Goal: Contribute content: Contribute content

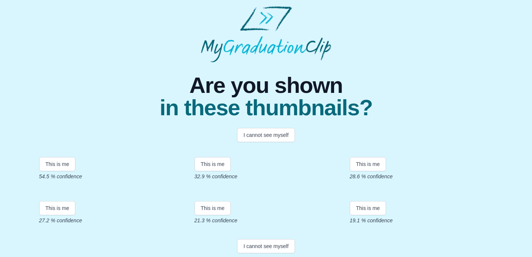
scroll to position [50, 0]
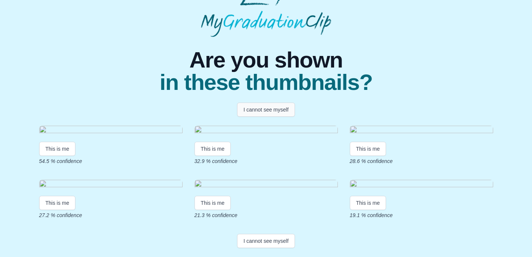
click at [275, 103] on button "I cannot see myself" at bounding box center [266, 110] width 58 height 14
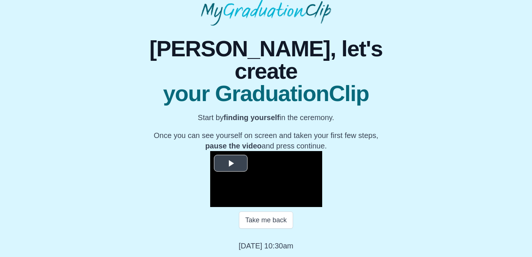
scroll to position [108, 0]
click at [231, 163] on span "Video Player" at bounding box center [231, 163] width 0 height 0
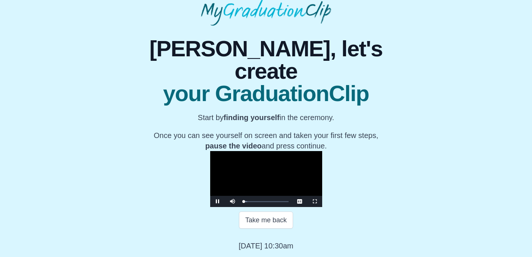
click at [218, 202] on span "Video Player" at bounding box center [218, 202] width 0 height 0
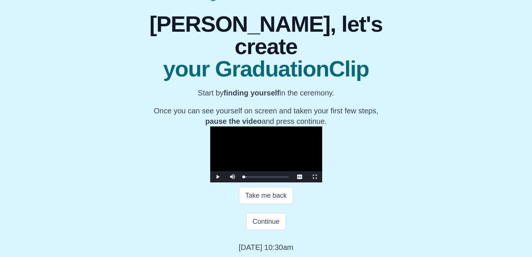
scroll to position [74, 0]
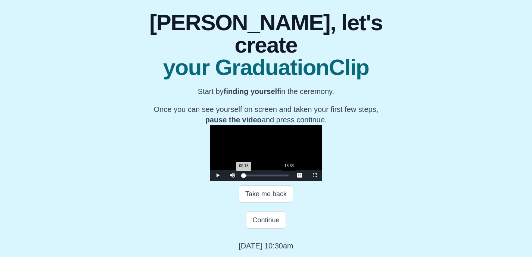
click at [240, 181] on div "Loaded : 0% 13:33 00:13 Progress : 0%" at bounding box center [266, 175] width 52 height 11
click at [240, 181] on div "Loaded : 0% 19:36 13:33 Progress : 0%" at bounding box center [266, 175] width 52 height 11
click at [252, 181] on div "Loaded : 0% 25:32 25:39 Progress : 0%" at bounding box center [266, 175] width 52 height 11
click at [272, 181] on div "Loaded : 0% 31:35 31:35 Progress : 0%" at bounding box center [266, 175] width 52 height 11
click at [278, 181] on div "Loaded : 0% 33:09 31:35 Progress : 0%" at bounding box center [266, 175] width 52 height 11
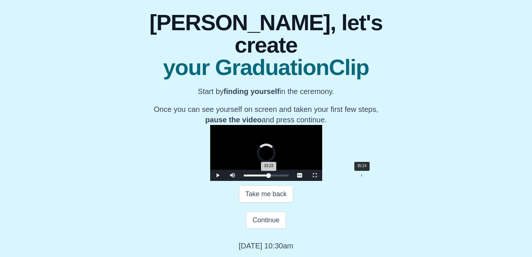
click at [285, 181] on div "Loaded : 0% 35:24 33:23 Progress : 0%" at bounding box center [266, 175] width 52 height 11
click at [292, 181] on div "Loaded : 0% 37:45 35:30 Progress : 0%" at bounding box center [266, 175] width 52 height 11
click at [292, 181] on div "Loaded : 0% 39:32 37:52 Progress : 0%" at bounding box center [266, 175] width 52 height 11
click at [292, 181] on div "Loaded : 0% 41:20 39:46 Progress : 0%" at bounding box center [266, 175] width 52 height 11
click at [292, 181] on div "Loaded : 0% 43:55 41:20 Progress : 0%" at bounding box center [266, 175] width 52 height 11
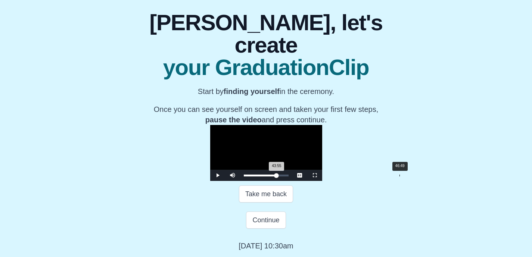
click at [292, 181] on div "Loaded : 0% 46:49 43:55 Progress : 0%" at bounding box center [266, 175] width 52 height 11
click at [292, 181] on div "Loaded : 0% 48:30 46:49 Progress : 0%" at bounding box center [266, 175] width 52 height 11
click at [292, 181] on div "Loaded : 0% 50:25 48:37 Progress : 0%" at bounding box center [266, 175] width 52 height 11
click at [292, 181] on div "Loaded : 0% 51:38 51:45 Progress : 0%" at bounding box center [266, 175] width 52 height 11
click at [423, 177] on div "54:00" at bounding box center [423, 176] width 0 height 2
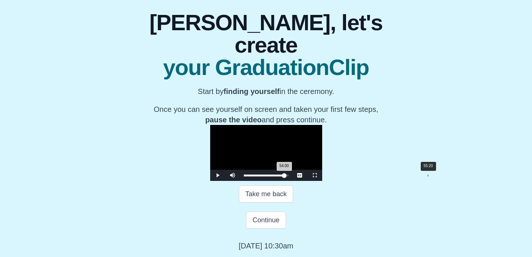
click at [288, 177] on div "Loaded : 0% 55:20 54:00 Progress : 0%" at bounding box center [266, 176] width 45 height 2
click at [285, 177] on div "55:27 Progress : 0%" at bounding box center [264, 176] width 41 height 2
click at [288, 177] on div "Loaded : 0% 56:54 56:07 Progress : 0%" at bounding box center [266, 176] width 45 height 2
click at [287, 177] on div "57:01 Progress : 0%" at bounding box center [265, 176] width 43 height 2
click at [288, 177] on div "Loaded : 0% 59:09 57:48 Progress : 0%" at bounding box center [266, 176] width 45 height 2
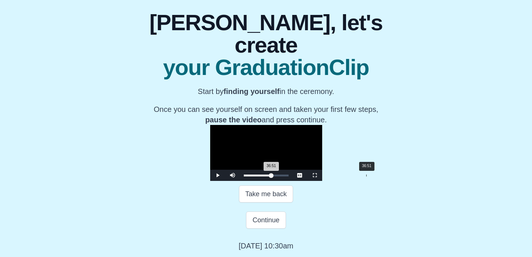
drag, startPoint x: 363, startPoint y: 235, endPoint x: 289, endPoint y: 232, distance: 74.3
click at [289, 181] on div "Loaded : 0% 36:51 36:51 Progress : 0%" at bounding box center [266, 175] width 52 height 11
click at [284, 181] on div "Loaded : 0% 35:17 36:51 Progress : 0%" at bounding box center [266, 175] width 52 height 11
click at [356, 177] on div "33:50" at bounding box center [356, 176] width 0 height 2
click at [350, 177] on div "32:02" at bounding box center [350, 176] width 0 height 2
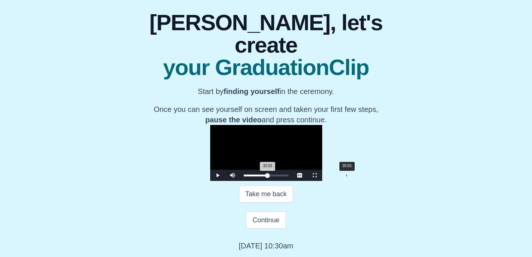
click at [346, 177] on div "30:55" at bounding box center [346, 176] width 0 height 2
click at [265, 177] on div "30:55 Progress : 0%" at bounding box center [255, 176] width 23 height 2
click at [257, 177] on div "29:27 Progress : 0%" at bounding box center [255, 176] width 22 height 2
click at [259, 177] on div "27:13 Progress : 0%" at bounding box center [254, 176] width 21 height 2
click at [262, 177] on div "27:53 Progress : 0%" at bounding box center [254, 176] width 21 height 2
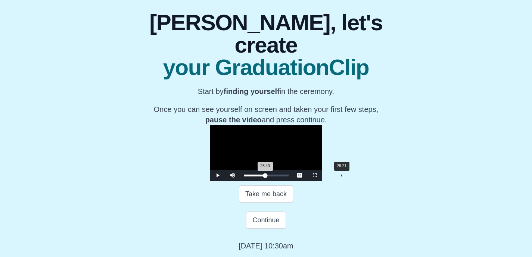
click at [264, 177] on div "28:40 Progress : 0%" at bounding box center [255, 176] width 22 height 2
click at [265, 177] on div "29:21 Progress : 0%" at bounding box center [255, 176] width 22 height 2
click at [266, 177] on div "29:41 Progress : 0%" at bounding box center [255, 176] width 22 height 2
click at [266, 177] on div "30:08 Progress : 0%" at bounding box center [255, 176] width 23 height 2
click at [266, 177] on div "30:28 Progress : 0%" at bounding box center [255, 176] width 23 height 2
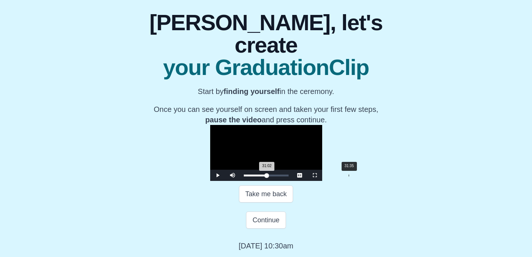
click at [267, 177] on div "31:02 Progress : 0%" at bounding box center [255, 176] width 23 height 2
click at [268, 177] on div "31:42 Progress : 0%" at bounding box center [256, 176] width 24 height 2
click at [268, 177] on div "32:02 Progress : 0%" at bounding box center [256, 176] width 24 height 2
click at [279, 177] on div "Loaded : 0% 33:43 33:43 Progress : 0%" at bounding box center [266, 176] width 45 height 2
click at [269, 177] on div "33:43 Progress : 0%" at bounding box center [256, 176] width 25 height 2
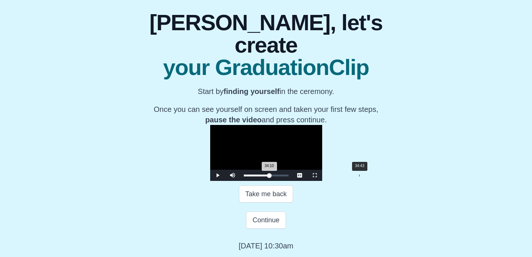
click at [269, 177] on div "34:10 Progress : 0%" at bounding box center [257, 176] width 26 height 2
click at [270, 177] on div "34:50 Progress : 0%" at bounding box center [257, 176] width 26 height 2
click at [288, 177] on div "Loaded : 0% 36:18 35:24 Progress : 0%" at bounding box center [266, 176] width 45 height 2
click at [368, 177] on div "37:18" at bounding box center [368, 176] width 0 height 2
click at [371, 177] on div "38:12" at bounding box center [371, 176] width 0 height 2
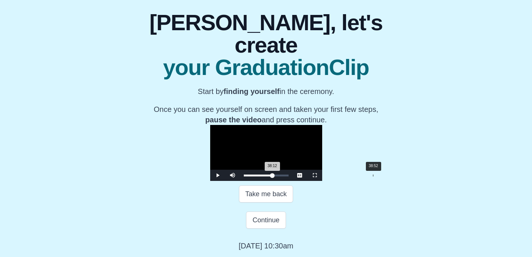
click at [272, 177] on div "38:12 Progress : 0%" at bounding box center [258, 176] width 29 height 2
click at [273, 177] on div "38:59 Progress : 0%" at bounding box center [258, 176] width 29 height 2
click at [273, 177] on div "39:26 Progress : 0%" at bounding box center [258, 176] width 29 height 2
click at [274, 177] on div "39:46 Progress : 0%" at bounding box center [259, 176] width 30 height 2
click at [274, 177] on div "40:13 Progress : 0%" at bounding box center [259, 176] width 30 height 2
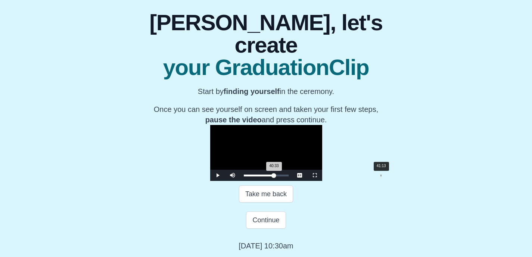
click at [274, 177] on div "40:33 Progress : 0%" at bounding box center [259, 176] width 31 height 2
click at [275, 177] on div "41:20 Progress : 0%" at bounding box center [259, 176] width 31 height 2
click at [275, 177] on div "41:33 Progress : 0%" at bounding box center [259, 176] width 31 height 2
click at [275, 177] on div "41:54 Progress : 0%" at bounding box center [259, 176] width 31 height 2
click at [275, 177] on div "42:27 Progress : 0%" at bounding box center [260, 176] width 32 height 2
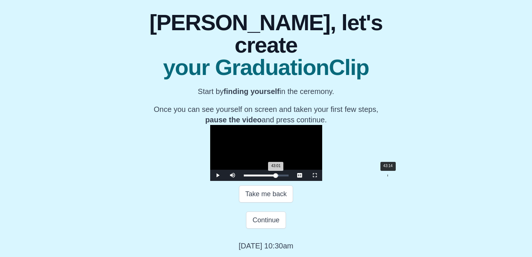
click at [276, 177] on div "43:01 Progress : 0%" at bounding box center [260, 176] width 32 height 2
click at [276, 177] on div "43:14 Progress : 0%" at bounding box center [260, 176] width 32 height 2
click at [277, 177] on div "43:34 Progress : 0%" at bounding box center [260, 176] width 33 height 2
click at [277, 177] on div "44:08 Progress : 0%" at bounding box center [260, 176] width 33 height 2
click at [277, 177] on div "44:22 Progress : 0%" at bounding box center [260, 176] width 33 height 2
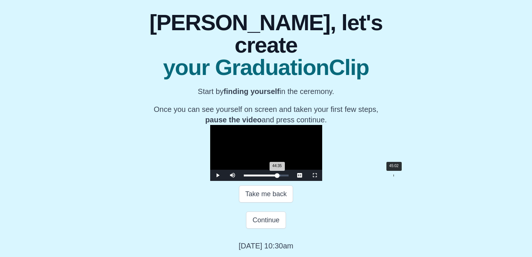
click at [277, 177] on div "44:35 Progress : 0%" at bounding box center [261, 176] width 34 height 2
click at [278, 177] on div "45:02 Progress : 0%" at bounding box center [261, 176] width 34 height 2
click at [278, 177] on div "45:22 Progress : 0%" at bounding box center [261, 176] width 34 height 2
click at [278, 177] on div "45:42 Progress : 0%" at bounding box center [261, 176] width 34 height 2
click at [278, 177] on div "46:02 Progress : 0%" at bounding box center [261, 176] width 35 height 2
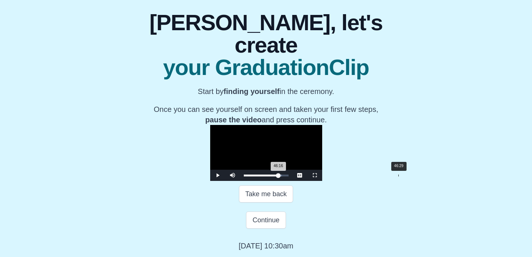
click at [278, 177] on div "46:16 Progress : 0%" at bounding box center [261, 176] width 35 height 2
click at [279, 177] on div "46:36 Progress : 0%" at bounding box center [261, 176] width 35 height 2
click at [279, 177] on div "46:49 Progress : 0%" at bounding box center [261, 176] width 35 height 2
click at [279, 177] on div "47:30 Progress : 0%" at bounding box center [261, 176] width 35 height 2
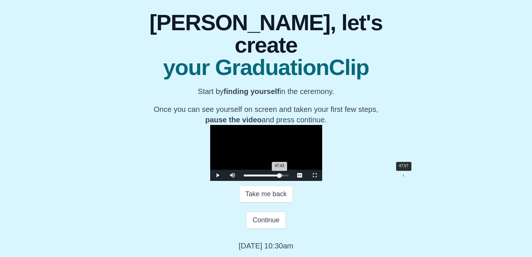
click at [280, 177] on div "47:43 Progress : 0%" at bounding box center [262, 176] width 36 height 2
click at [280, 177] on div "48:03 Progress : 0%" at bounding box center [262, 176] width 36 height 2
click at [280, 177] on div "48:17 Progress : 0%" at bounding box center [262, 176] width 36 height 2
click at [280, 177] on div "48:44 Progress : 0%" at bounding box center [262, 176] width 37 height 2
click at [280, 177] on div "48:50 Progress : 0%" at bounding box center [262, 176] width 37 height 2
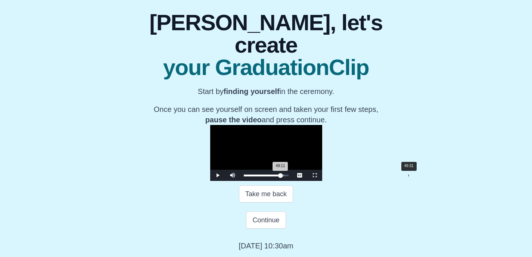
click at [281, 177] on div "49:11 Progress : 0%" at bounding box center [262, 176] width 37 height 2
click at [281, 177] on div "49:31 Progress : 0%" at bounding box center [262, 176] width 37 height 2
click at [281, 177] on div "50:04 Progress : 0%" at bounding box center [263, 176] width 38 height 2
click at [282, 177] on div "50:31 Progress : 0%" at bounding box center [263, 176] width 38 height 2
click at [282, 177] on div "50:58 Progress : 0%" at bounding box center [263, 176] width 38 height 2
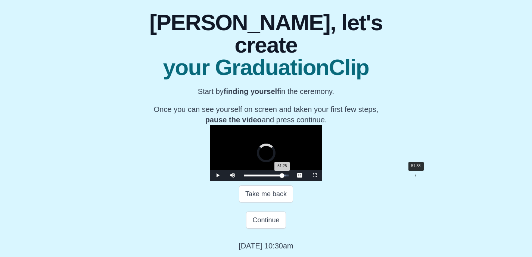
click at [282, 177] on div "51:25 Progress : 0%" at bounding box center [263, 176] width 38 height 2
click at [283, 177] on div "51:38 Progress : 0%" at bounding box center [263, 176] width 39 height 2
click at [283, 177] on div "51:45 Progress : 0%" at bounding box center [263, 176] width 39 height 2
click at [283, 177] on div "52:12 Progress : 0%" at bounding box center [263, 176] width 39 height 2
click at [283, 177] on div "52:19 Progress : 0%" at bounding box center [263, 176] width 39 height 2
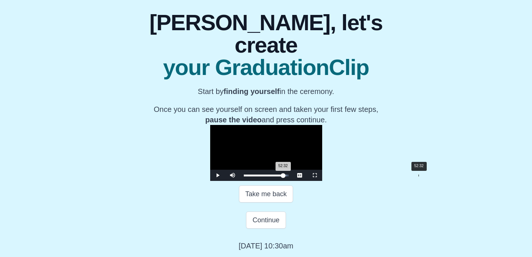
click at [283, 177] on div "52:32 Progress : 0%" at bounding box center [264, 176] width 40 height 2
click at [283, 177] on div "52:59 Progress : 0%" at bounding box center [264, 176] width 40 height 2
click at [284, 177] on div "53:33 Progress : 0%" at bounding box center [264, 176] width 40 height 2
click at [284, 177] on div "54:06 Progress : 0%" at bounding box center [264, 176] width 41 height 2
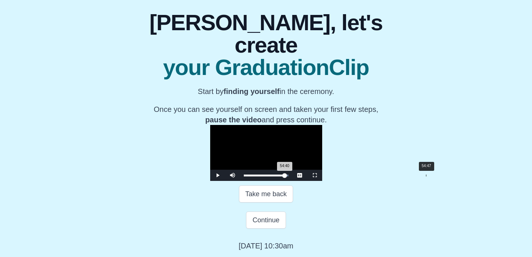
click at [285, 177] on div "54:40 Progress : 0%" at bounding box center [264, 176] width 41 height 2
drag, startPoint x: 352, startPoint y: 235, endPoint x: 157, endPoint y: 231, distance: 194.5
click at [210, 181] on div "Play Mute Current Time 0:13 / Loaded : 0% 20:43 00:00 Progress : 0% Stream Type…" at bounding box center [266, 175] width 112 height 11
click at [244, 177] on div "Loaded : 0% 02:48 00:00 Progress : 0%" at bounding box center [266, 176] width 45 height 2
click at [240, 181] on div "Loaded : 0% 08:44 08:44 Progress : 0%" at bounding box center [266, 175] width 52 height 11
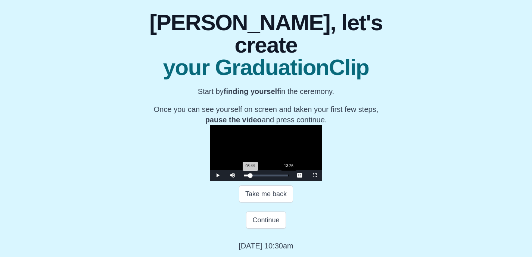
click at [288, 177] on div "13:26" at bounding box center [288, 176] width 0 height 2
click at [240, 181] on div "Loaded : 0% 15:54 13:26 Progress : 0%" at bounding box center [266, 175] width 52 height 11
click at [240, 181] on div "Loaded : 0% 17:28 15:54 Progress : 0%" at bounding box center [266, 175] width 52 height 11
click at [307, 177] on div "19:02" at bounding box center [307, 176] width 0 height 2
drag, startPoint x: 229, startPoint y: 236, endPoint x: 247, endPoint y: 236, distance: 18.3
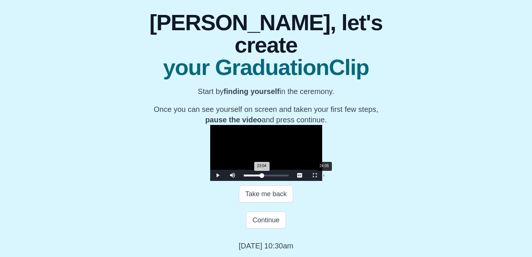
click at [247, 177] on div "23:04 Progress : 0%" at bounding box center [253, 176] width 18 height 2
drag, startPoint x: 248, startPoint y: 236, endPoint x: 254, endPoint y: 236, distance: 6.3
click at [254, 177] on div "26:19 Progress : 0%" at bounding box center [253, 176] width 19 height 2
click at [335, 177] on div "27:33" at bounding box center [335, 176] width 0 height 2
click at [338, 177] on div "28:34" at bounding box center [338, 176] width 0 height 2
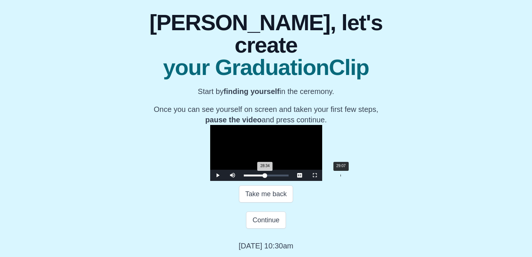
click at [264, 177] on div "28:34 Progress : 0%" at bounding box center [254, 176] width 21 height 2
click at [344, 177] on div "30:15" at bounding box center [344, 176] width 0 height 2
click at [272, 177] on div "Loaded : 0% 31:22 30:15 Progress : 0%" at bounding box center [266, 176] width 45 height 2
click at [354, 177] on div "33:09" at bounding box center [354, 176] width 0 height 2
click at [359, 177] on div "34:37" at bounding box center [359, 176] width 0 height 2
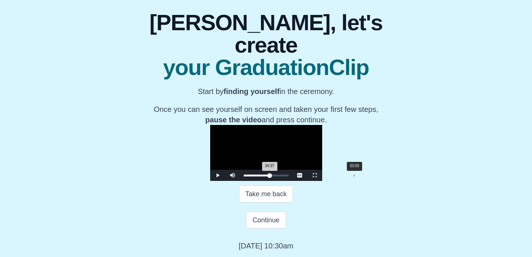
click at [354, 177] on div "33:09" at bounding box center [354, 176] width 0 height 2
click at [269, 177] on div "33:09 Progress : 0%" at bounding box center [256, 176] width 25 height 2
click at [240, 181] on div "Video Player" at bounding box center [249, 175] width 19 height 11
drag, startPoint x: 178, startPoint y: 236, endPoint x: 168, endPoint y: 236, distance: 10.1
click at [241, 176] on div "Volume Level" at bounding box center [242, 175] width 3 height 1
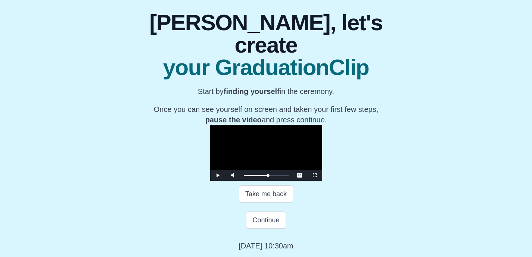
click at [218, 175] on span "Video Player" at bounding box center [218, 175] width 0 height 0
click at [282, 177] on div "Loaded : 0% 34:43 33:42 Progress : 0%" at bounding box center [266, 176] width 45 height 2
click at [287, 177] on div "Loaded : 0% 36:04 34:44 Progress : 0%" at bounding box center [266, 176] width 45 height 2
click at [288, 177] on div "Loaded : 0% 37:11 36:05 Progress : 0%" at bounding box center [266, 176] width 45 height 2
click at [288, 177] on div "Loaded : 0% 38:39 37:12 Progress : 0%" at bounding box center [266, 176] width 45 height 2
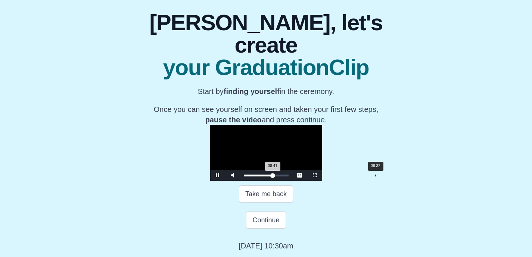
click at [288, 177] on div "Loaded : 0% 39:32 38:41 Progress : 0%" at bounding box center [266, 176] width 45 height 2
click at [274, 177] on div "39:35 Progress : 0%" at bounding box center [259, 176] width 30 height 2
click at [296, 146] on video "Video Player" at bounding box center [266, 153] width 112 height 56
click at [296, 181] on video "Video Player" at bounding box center [266, 153] width 112 height 56
click at [273, 177] on div "39:27 Progress : 0%" at bounding box center [258, 176] width 29 height 2
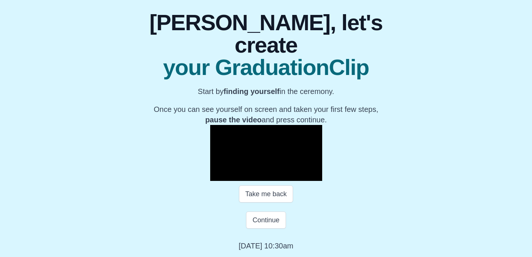
click at [218, 175] on span "Video Player" at bounding box center [218, 175] width 0 height 0
click at [249, 229] on button "Continue" at bounding box center [266, 220] width 40 height 17
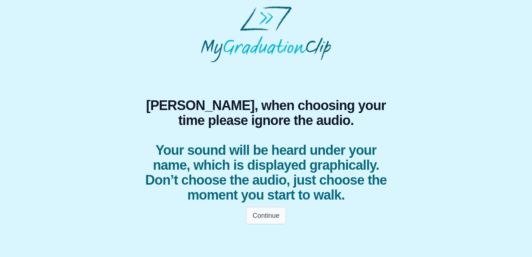
scroll to position [0, 0]
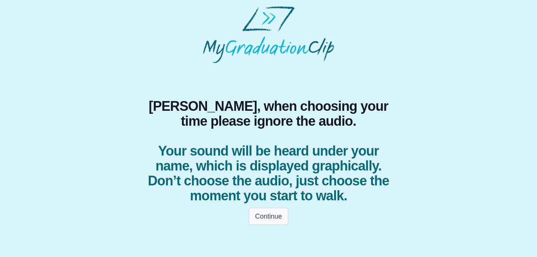
click at [275, 215] on button "Continue" at bounding box center [269, 216] width 40 height 17
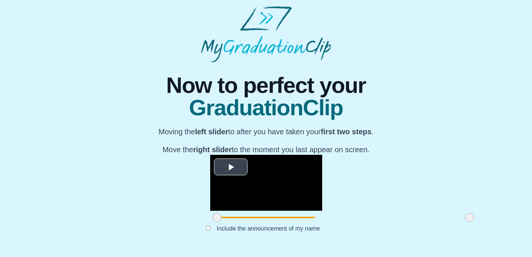
scroll to position [90, 0]
click at [216, 222] on span at bounding box center [220, 217] width 9 height 9
drag, startPoint x: 143, startPoint y: 223, endPoint x: 250, endPoint y: 221, distance: 107.1
click at [322, 221] on span at bounding box center [326, 217] width 9 height 9
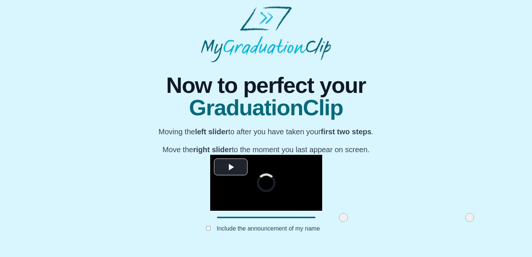
drag, startPoint x: 250, startPoint y: 222, endPoint x: 267, endPoint y: 223, distance: 17.6
click at [339, 222] on span at bounding box center [343, 217] width 9 height 9
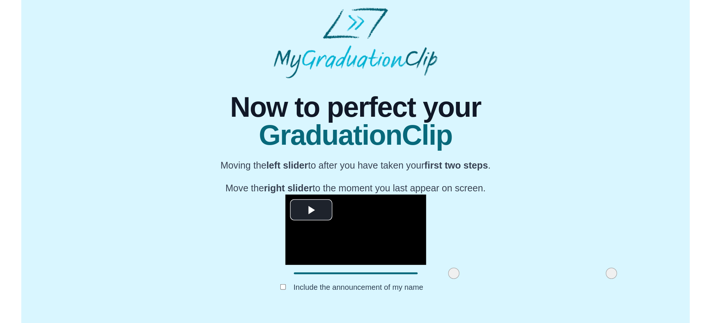
scroll to position [73, 0]
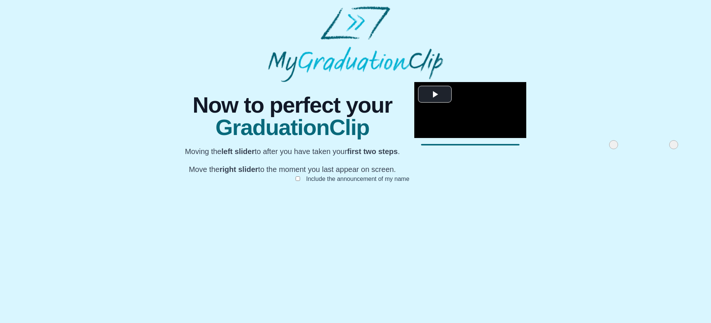
drag, startPoint x: 332, startPoint y: 288, endPoint x: 397, endPoint y: 290, distance: 65.3
click at [537, 149] on span at bounding box center [613, 144] width 9 height 9
drag, startPoint x: 457, startPoint y: 288, endPoint x: 464, endPoint y: 288, distance: 7.1
click at [464, 152] on div at bounding box center [470, 144] width 112 height 13
drag, startPoint x: 460, startPoint y: 287, endPoint x: 464, endPoint y: 289, distance: 4.5
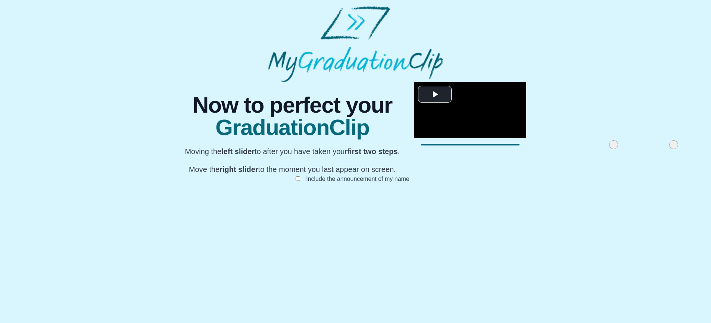
click at [465, 152] on div at bounding box center [470, 144] width 112 height 13
drag, startPoint x: 456, startPoint y: 288, endPoint x: 461, endPoint y: 287, distance: 5.6
click at [537, 152] on div at bounding box center [673, 144] width 13 height 13
drag, startPoint x: 458, startPoint y: 287, endPoint x: 465, endPoint y: 287, distance: 7.1
click at [470, 152] on div at bounding box center [470, 144] width 112 height 13
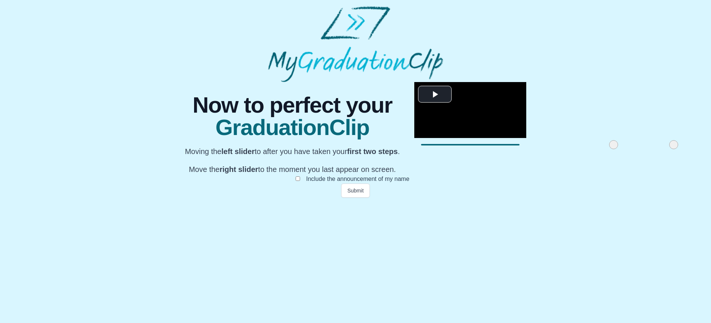
drag, startPoint x: 454, startPoint y: 287, endPoint x: 461, endPoint y: 288, distance: 7.1
click at [537, 152] on div at bounding box center [673, 144] width 13 height 13
drag, startPoint x: 456, startPoint y: 287, endPoint x: 465, endPoint y: 287, distance: 9.3
click at [464, 152] on div at bounding box center [470, 144] width 112 height 13
drag, startPoint x: 457, startPoint y: 287, endPoint x: 492, endPoint y: 283, distance: 35.6
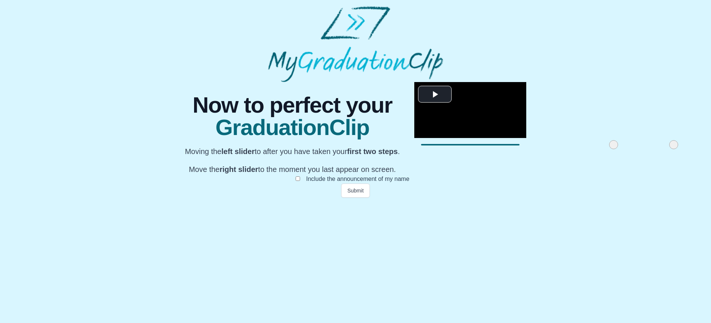
click at [493, 152] on div at bounding box center [470, 144] width 112 height 13
drag, startPoint x: 456, startPoint y: 286, endPoint x: 473, endPoint y: 287, distance: 17.2
click at [472, 152] on div at bounding box center [470, 144] width 112 height 13
drag, startPoint x: 455, startPoint y: 288, endPoint x: 432, endPoint y: 289, distance: 22.8
click at [537, 152] on div at bounding box center [673, 144] width 13 height 13
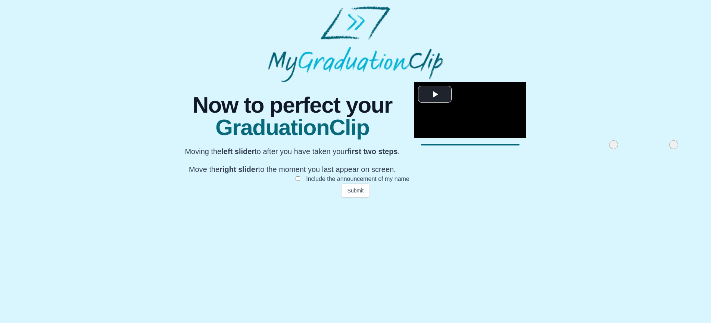
drag, startPoint x: 383, startPoint y: 288, endPoint x: 362, endPoint y: 288, distance: 20.5
click at [414, 152] on div at bounding box center [470, 144] width 112 height 13
drag, startPoint x: 454, startPoint y: 287, endPoint x: 496, endPoint y: 284, distance: 42.7
click at [496, 152] on div at bounding box center [470, 144] width 112 height 13
drag, startPoint x: 455, startPoint y: 287, endPoint x: 476, endPoint y: 286, distance: 21.3
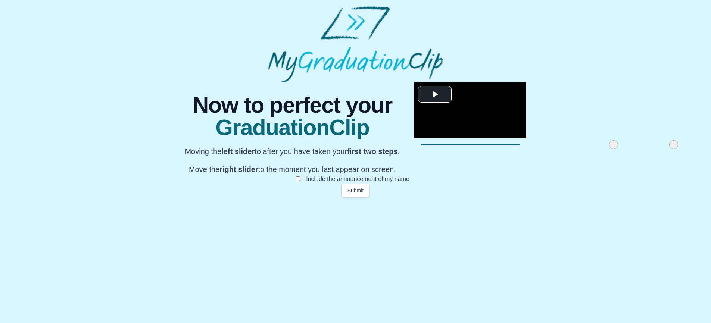
click at [475, 152] on div at bounding box center [470, 144] width 112 height 13
drag, startPoint x: 474, startPoint y: 286, endPoint x: 477, endPoint y: 291, distance: 5.2
click at [499, 152] on div at bounding box center [470, 144] width 112 height 13
drag, startPoint x: 459, startPoint y: 287, endPoint x: 481, endPoint y: 290, distance: 23.0
click at [484, 152] on div at bounding box center [470, 144] width 112 height 13
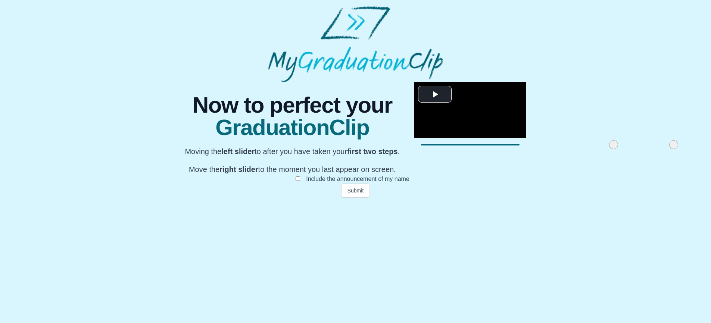
click at [421, 146] on div at bounding box center [470, 144] width 99 height 1
click at [361, 198] on button "Submit" at bounding box center [355, 191] width 29 height 14
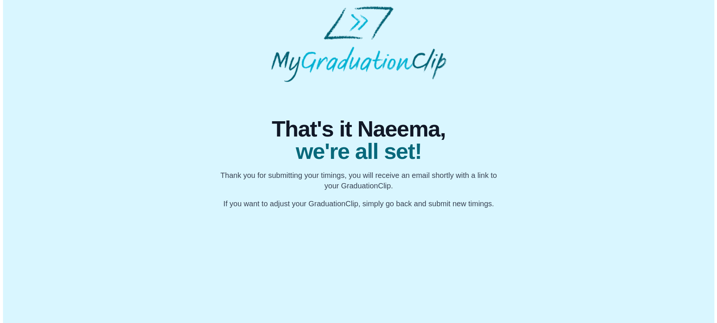
scroll to position [0, 0]
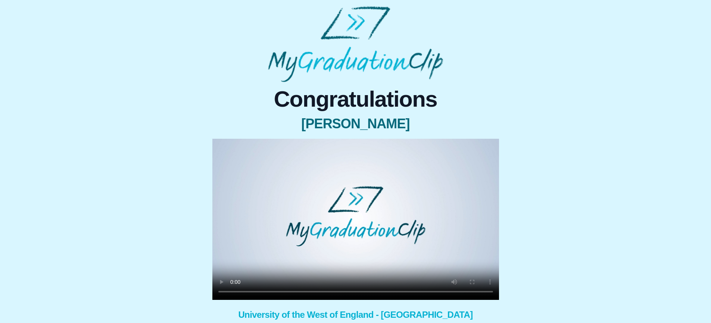
click at [234, 291] on video at bounding box center [355, 219] width 287 height 161
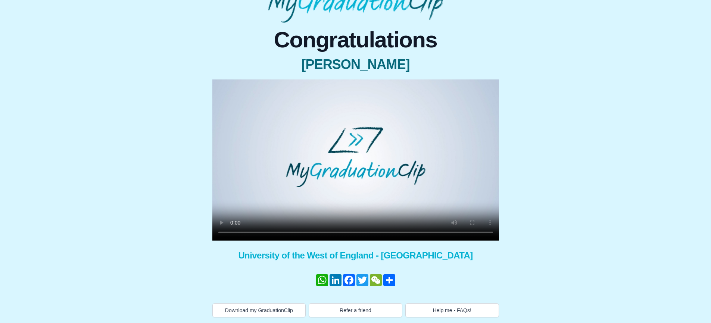
scroll to position [60, 0]
click at [235, 234] on video at bounding box center [355, 159] width 287 height 161
drag, startPoint x: 263, startPoint y: 232, endPoint x: 288, endPoint y: 235, distance: 25.1
click at [288, 235] on video at bounding box center [355, 159] width 287 height 161
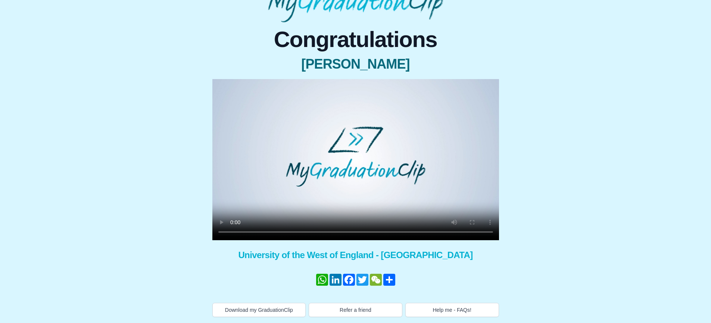
click at [289, 234] on video at bounding box center [355, 159] width 287 height 161
drag, startPoint x: 289, startPoint y: 232, endPoint x: 258, endPoint y: 231, distance: 31.4
click at [258, 231] on video at bounding box center [355, 159] width 287 height 161
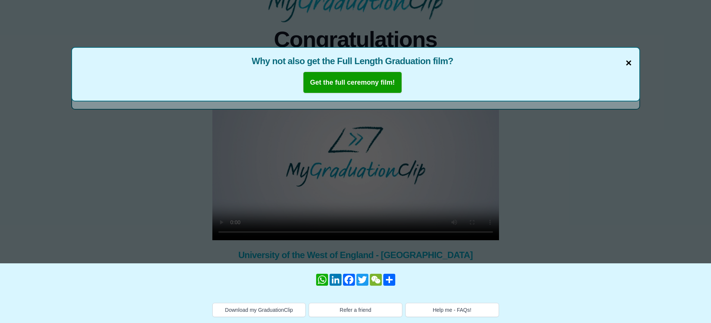
click at [628, 65] on span "×" at bounding box center [628, 63] width 6 height 16
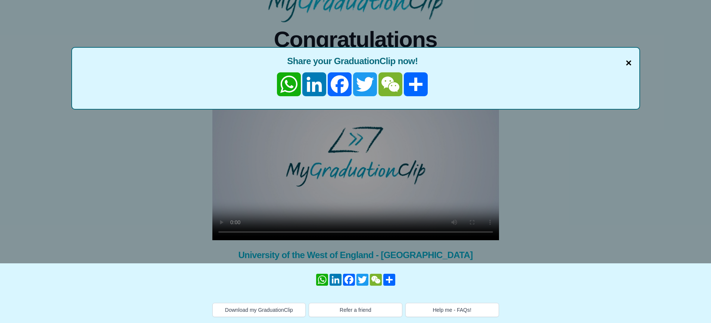
click at [627, 65] on span "×" at bounding box center [628, 63] width 6 height 16
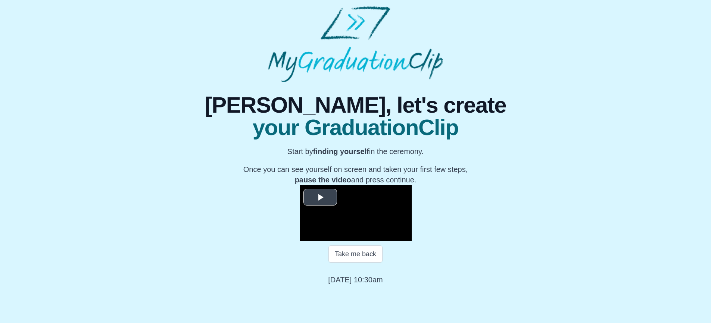
scroll to position [91, 0]
click at [320, 197] on span "Video Player" at bounding box center [320, 197] width 0 height 0
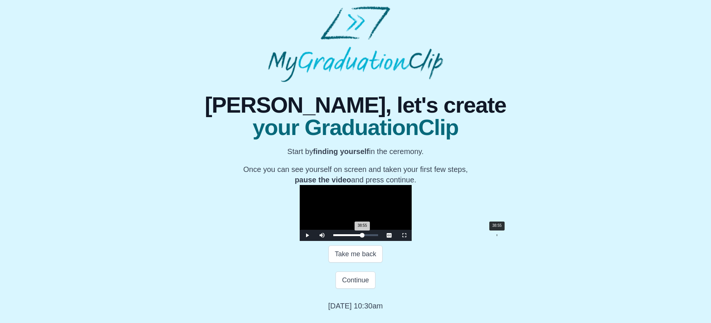
click at [362, 236] on div "38:55 Progress : 0%" at bounding box center [347, 235] width 29 height 2
click at [307, 235] on span "Video Player" at bounding box center [307, 235] width 0 height 0
click at [331, 236] on div "Volume Level" at bounding box center [338, 235] width 15 height 1
click at [307, 235] on span "Video Player" at bounding box center [307, 235] width 0 height 0
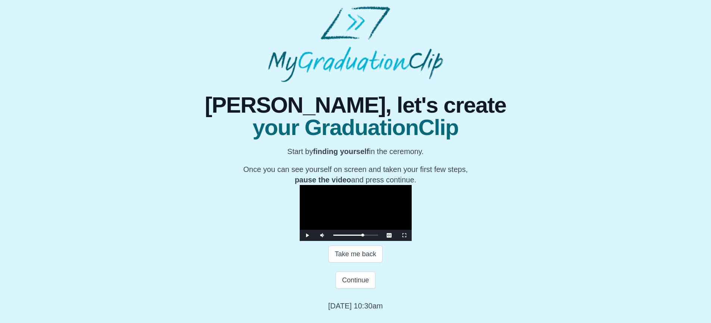
click at [307, 235] on span "Video Player" at bounding box center [307, 235] width 0 height 0
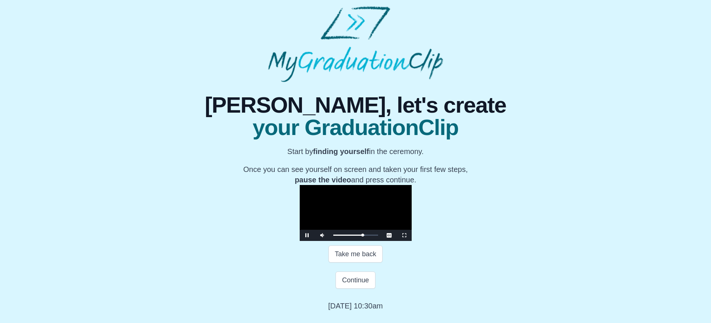
click at [307, 235] on span "Video Player" at bounding box center [307, 235] width 0 height 0
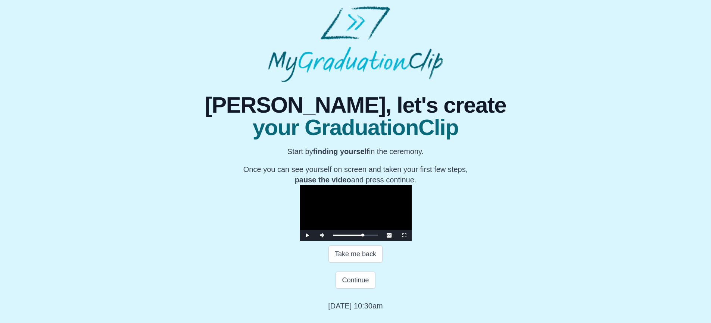
click at [307, 235] on span "Video Player" at bounding box center [307, 235] width 0 height 0
click at [357, 289] on button "Continue" at bounding box center [355, 280] width 40 height 17
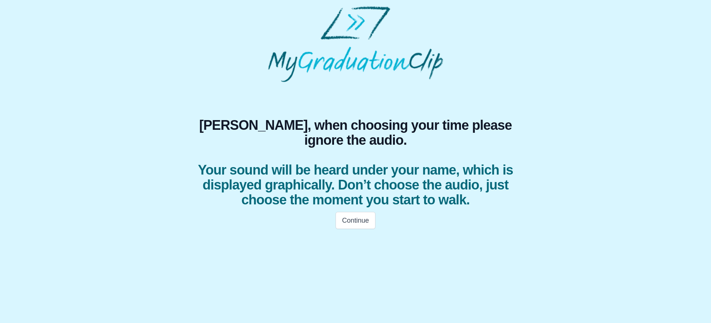
scroll to position [0, 0]
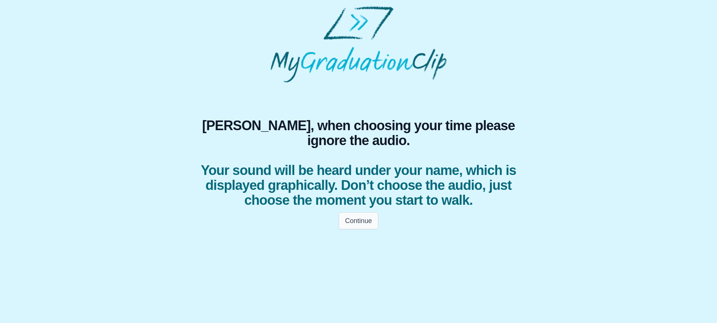
click at [368, 221] on button "Continue" at bounding box center [358, 220] width 40 height 17
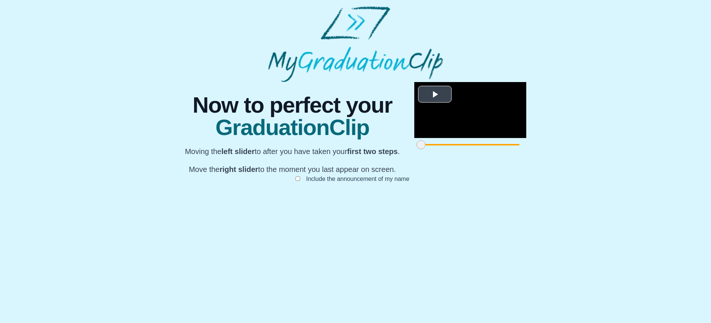
scroll to position [73, 0]
drag, startPoint x: 203, startPoint y: 289, endPoint x: 284, endPoint y: 290, distance: 80.6
click at [497, 149] on span at bounding box center [501, 144] width 9 height 9
drag, startPoint x: 507, startPoint y: 287, endPoint x: 406, endPoint y: 287, distance: 100.8
click at [620, 149] on span at bounding box center [624, 144] width 9 height 9
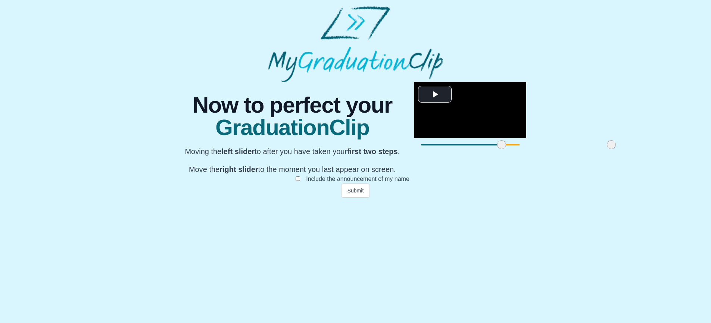
drag, startPoint x: 407, startPoint y: 287, endPoint x: 394, endPoint y: 286, distance: 13.5
click at [607, 149] on span at bounding box center [611, 144] width 9 height 9
drag, startPoint x: 391, startPoint y: 288, endPoint x: 430, endPoint y: 278, distance: 39.3
click at [430, 152] on div "**********" at bounding box center [470, 116] width 112 height 69
click at [646, 149] on span at bounding box center [650, 144] width 9 height 9
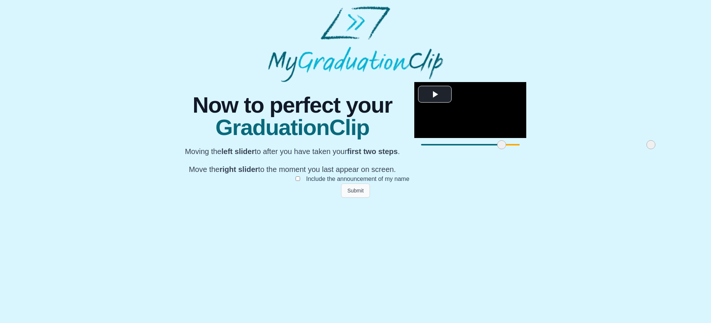
click at [360, 198] on button "Submit" at bounding box center [355, 191] width 29 height 14
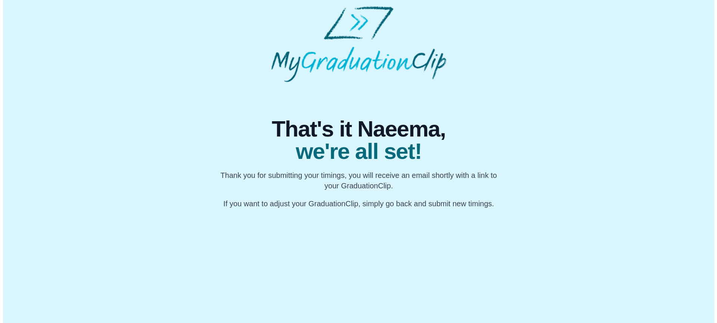
scroll to position [0, 0]
